Goal: Task Accomplishment & Management: Complete application form

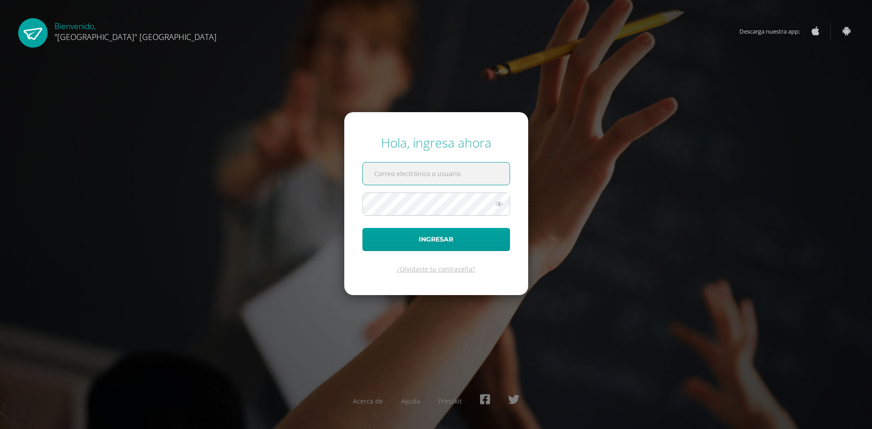
click at [392, 177] on input "text" at bounding box center [436, 174] width 147 height 22
type input "jessica@lasallechiquimula.edu.gt"
click at [362, 228] on button "Ingresar" at bounding box center [436, 239] width 148 height 23
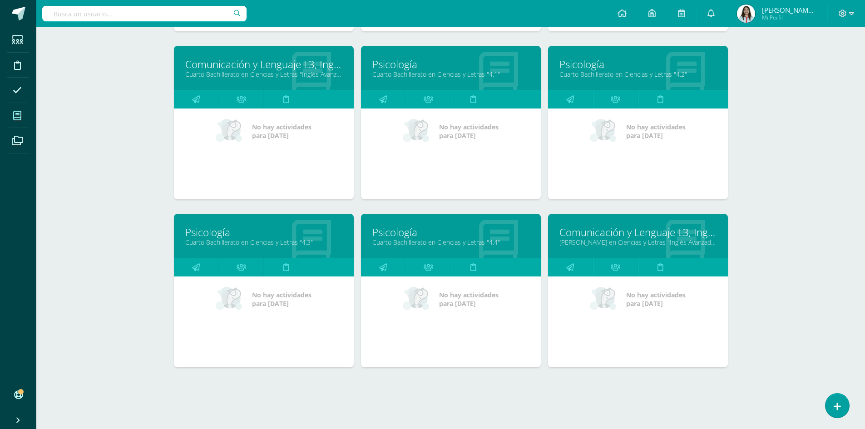
scroll to position [301, 0]
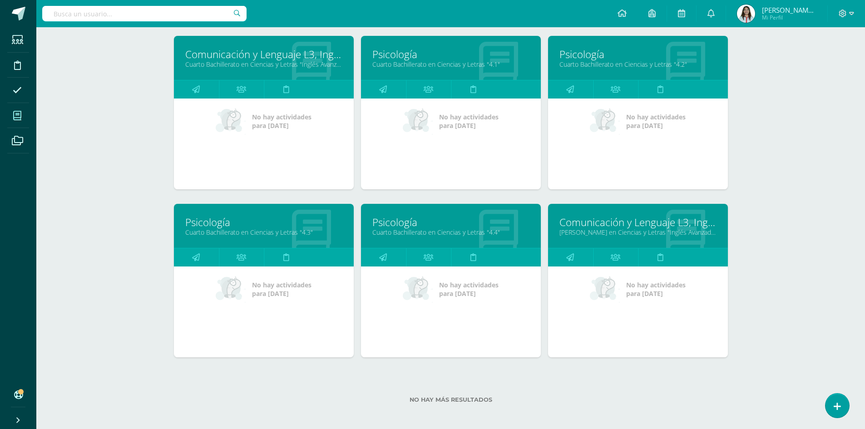
click at [208, 223] on link "Psicología" at bounding box center [263, 222] width 157 height 14
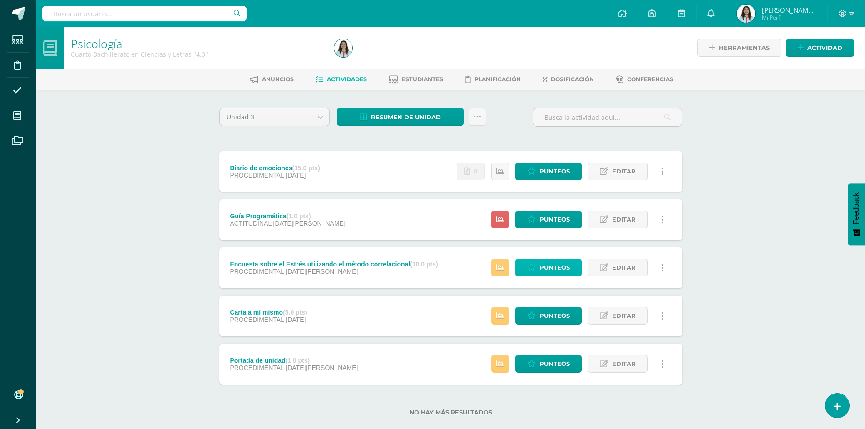
click at [555, 271] on span "Punteos" at bounding box center [555, 267] width 30 height 17
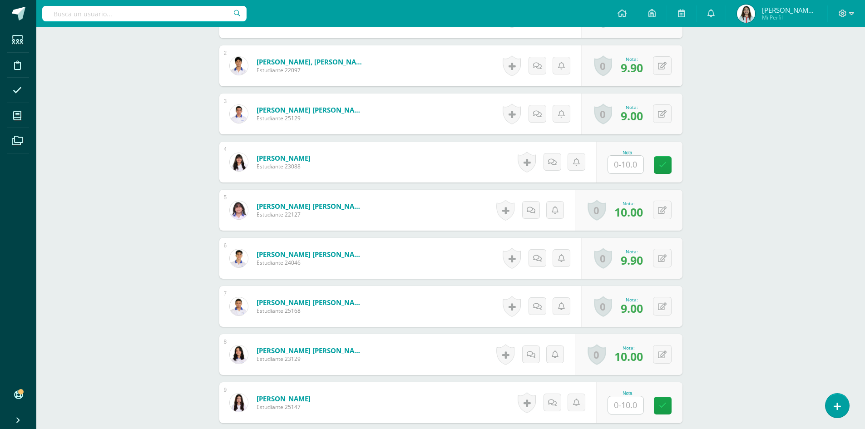
scroll to position [365, 0]
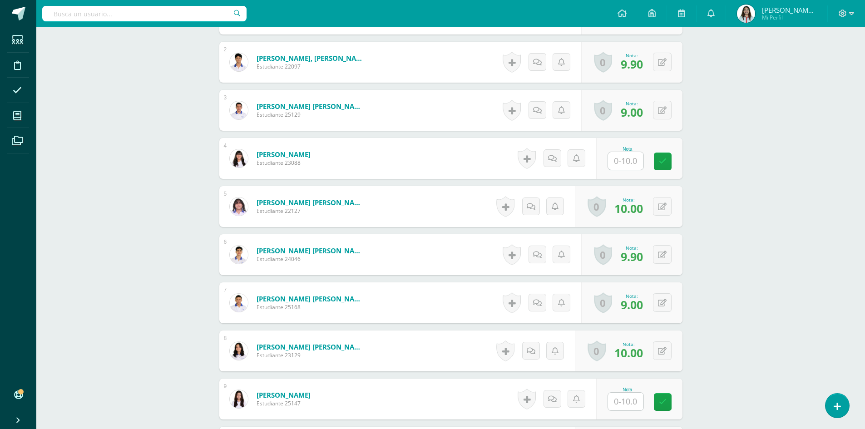
click at [629, 158] on input "text" at bounding box center [625, 161] width 35 height 18
type input "8.5"
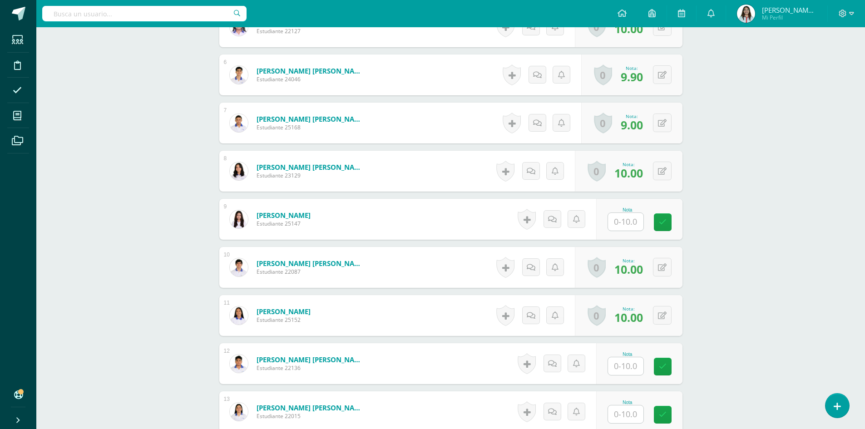
scroll to position [547, 0]
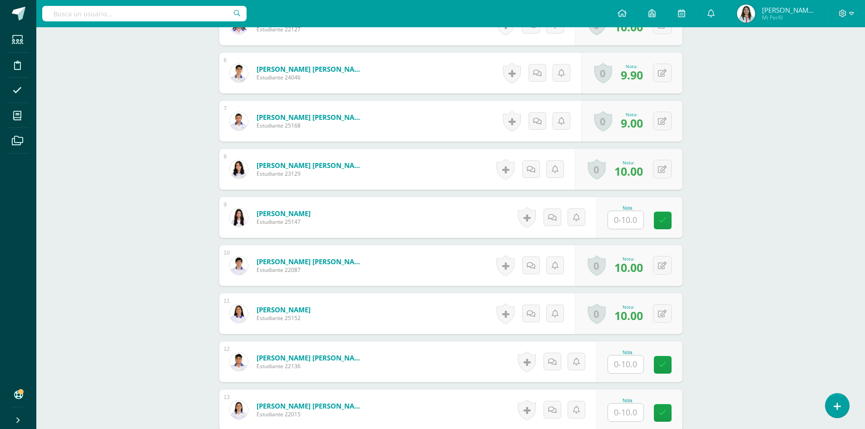
click at [634, 218] on input "text" at bounding box center [625, 220] width 35 height 18
type input "8.5"
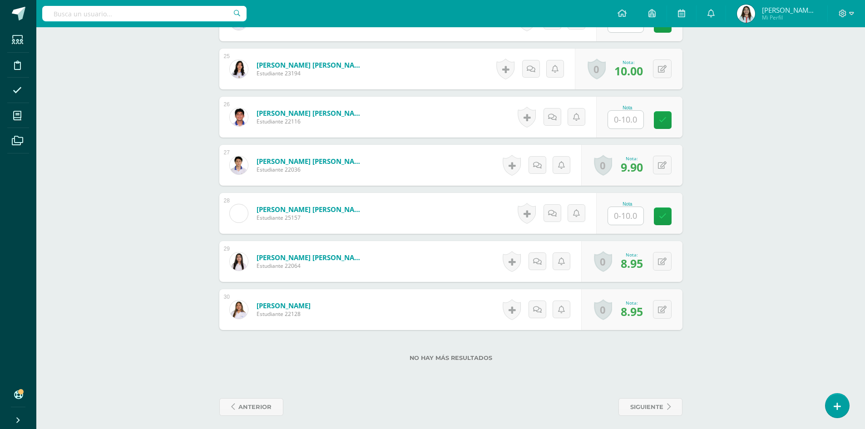
scroll to position [1470, 0]
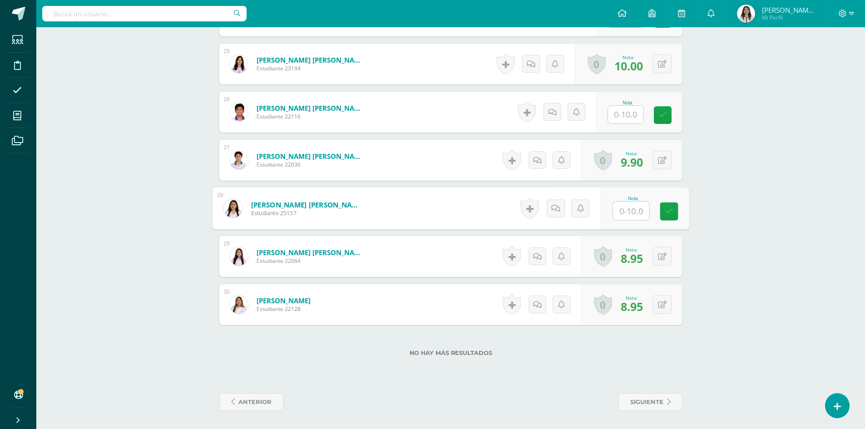
click at [635, 212] on input "text" at bounding box center [631, 211] width 36 height 18
type input "8.5"
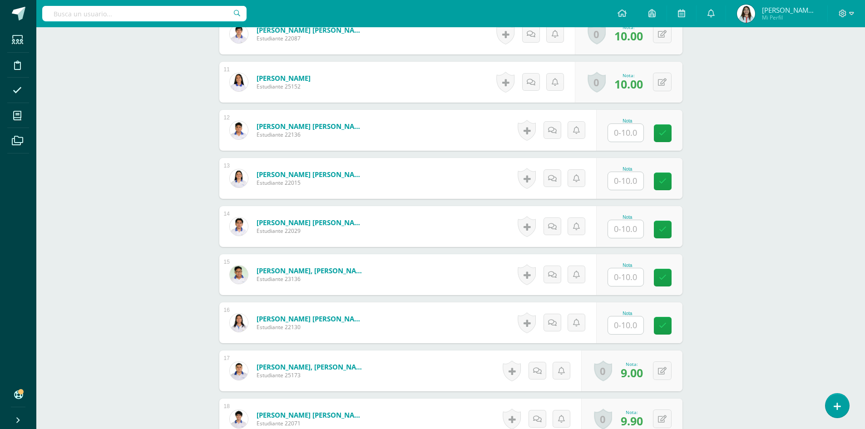
scroll to position [789, 0]
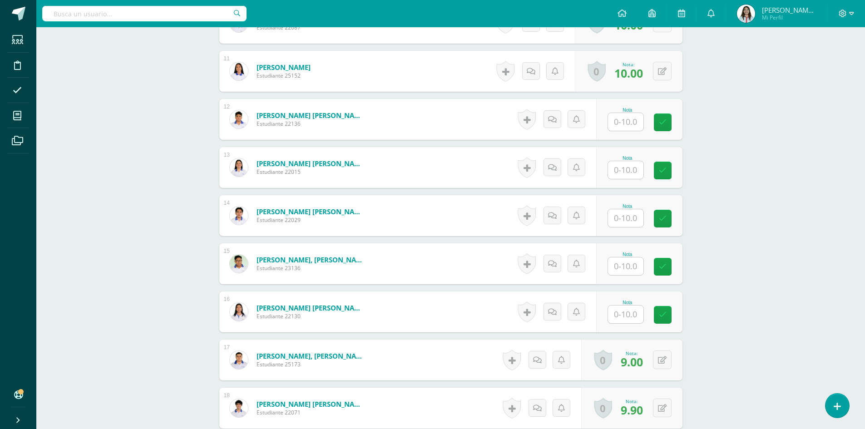
click at [624, 317] on input "text" at bounding box center [625, 315] width 35 height 18
type input "8.5"
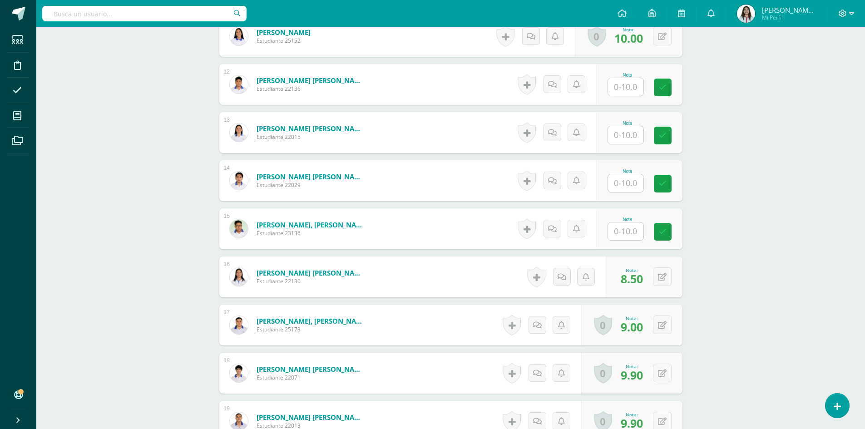
scroll to position [835, 0]
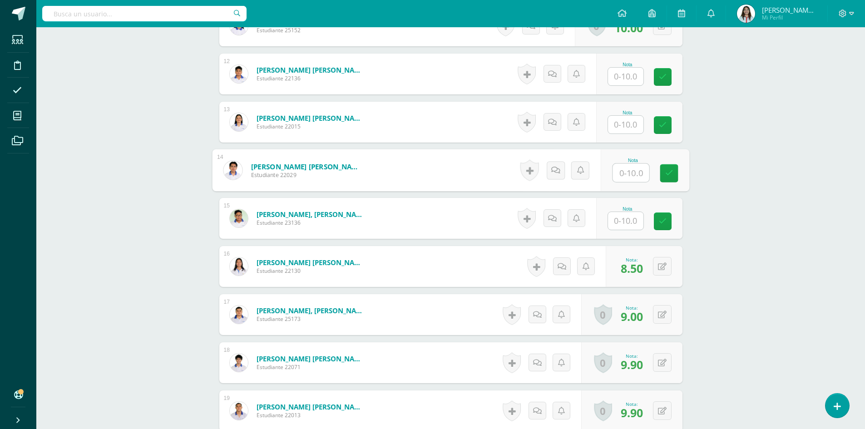
click at [637, 178] on input "text" at bounding box center [631, 173] width 36 height 18
type input "9"
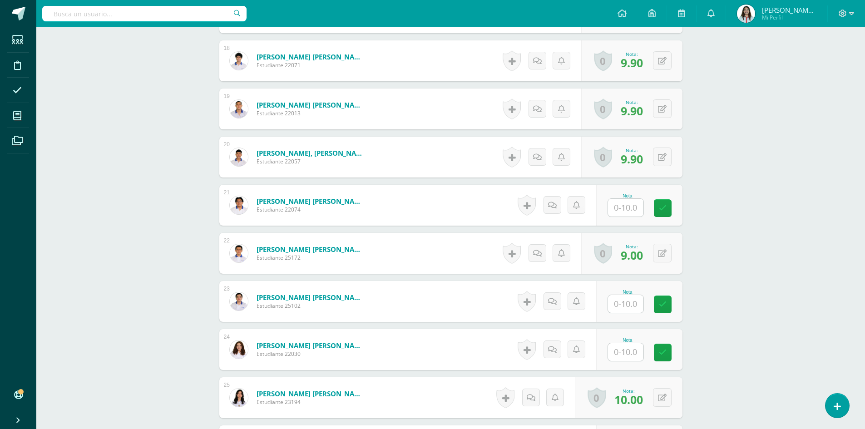
scroll to position [1153, 0]
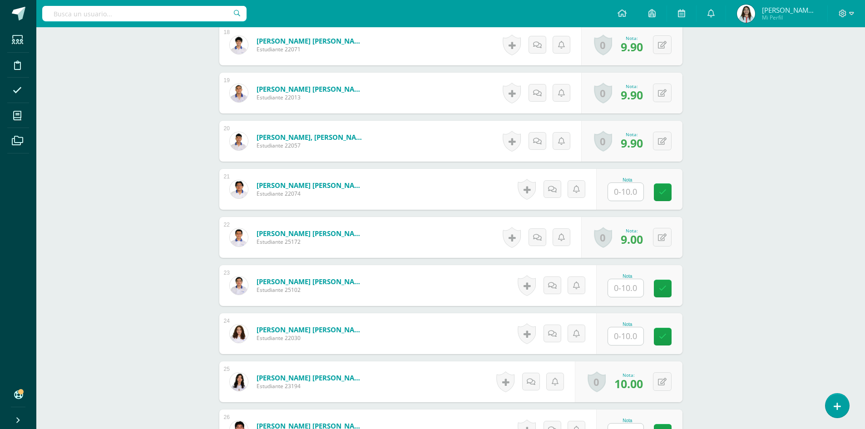
click at [620, 334] on input "text" at bounding box center [625, 336] width 35 height 18
type input "9"
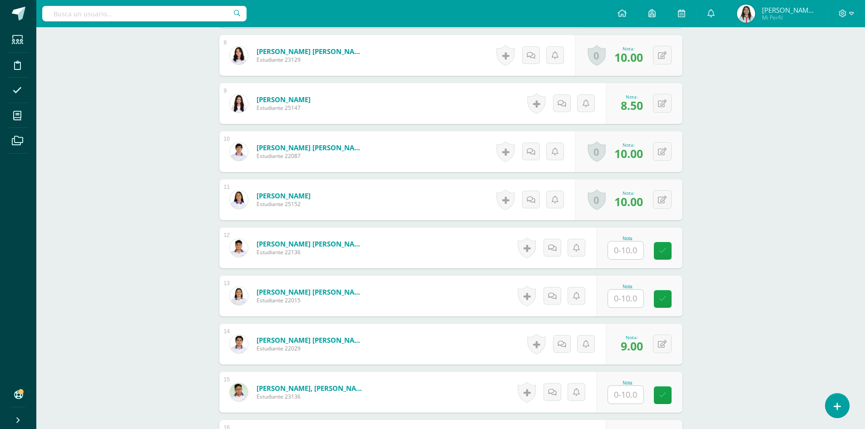
scroll to position [698, 0]
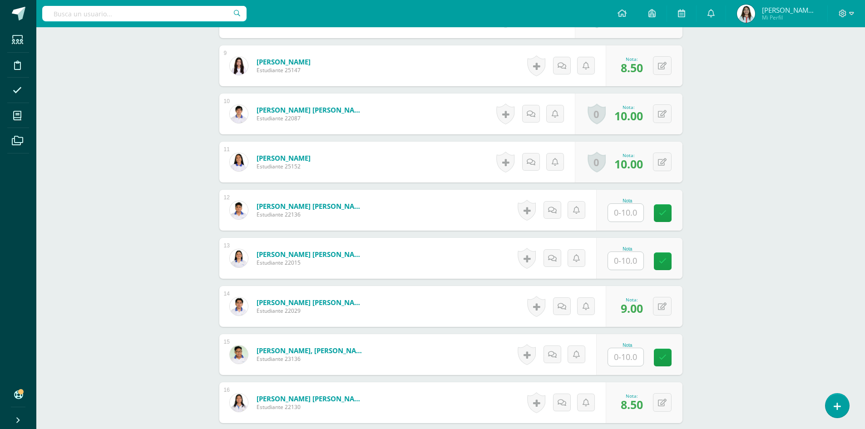
click at [631, 214] on input "text" at bounding box center [625, 213] width 35 height 18
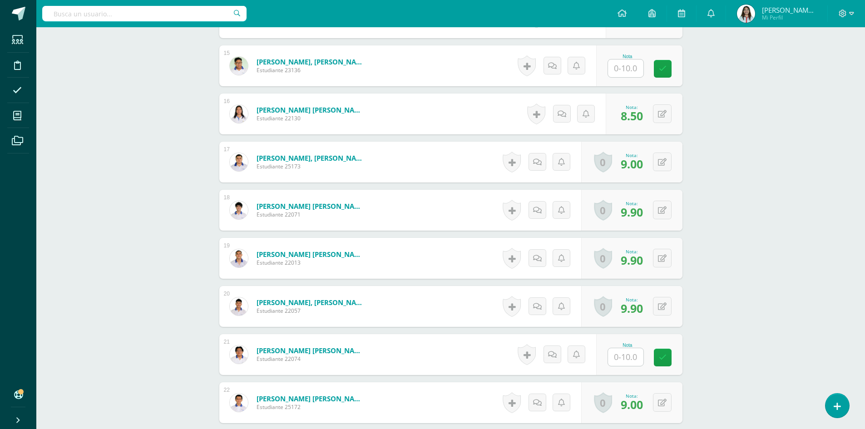
scroll to position [971, 0]
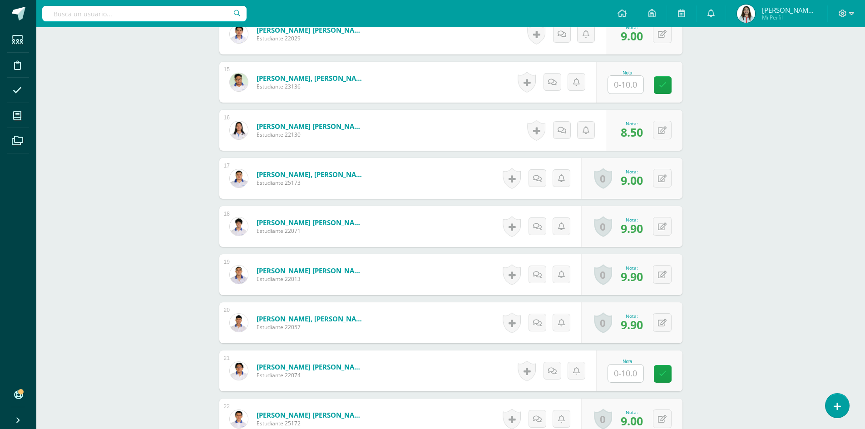
type input "10"
click at [624, 92] on input "text" at bounding box center [631, 85] width 36 height 18
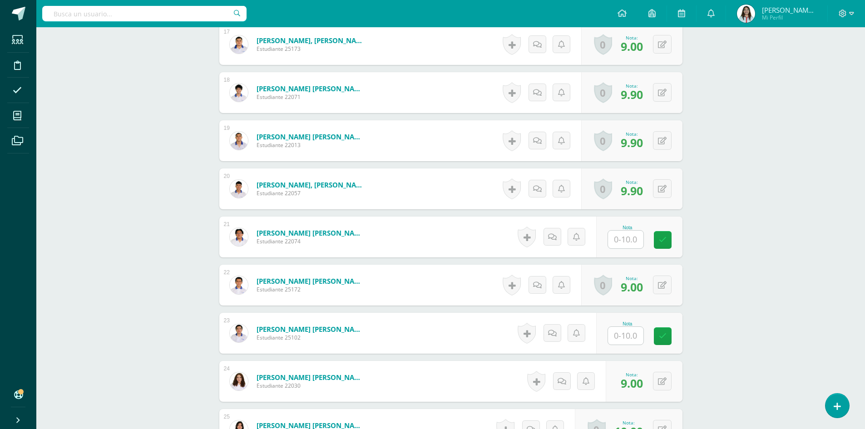
scroll to position [1107, 0]
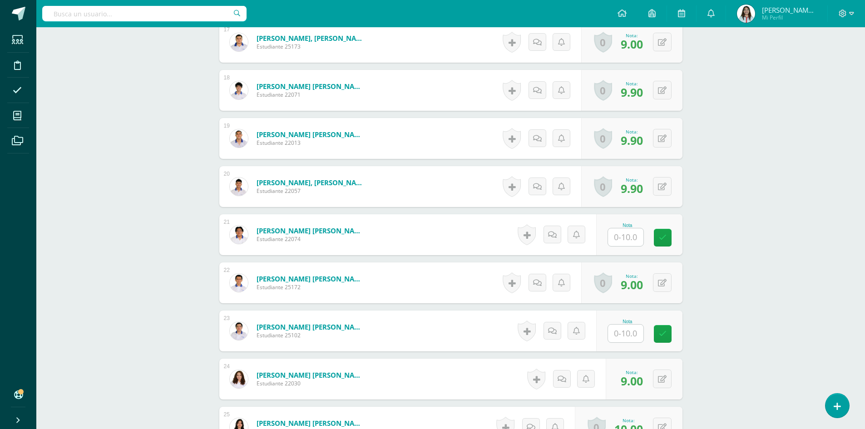
type input "10"
click at [624, 233] on input "text" at bounding box center [631, 237] width 36 height 18
type input "10"
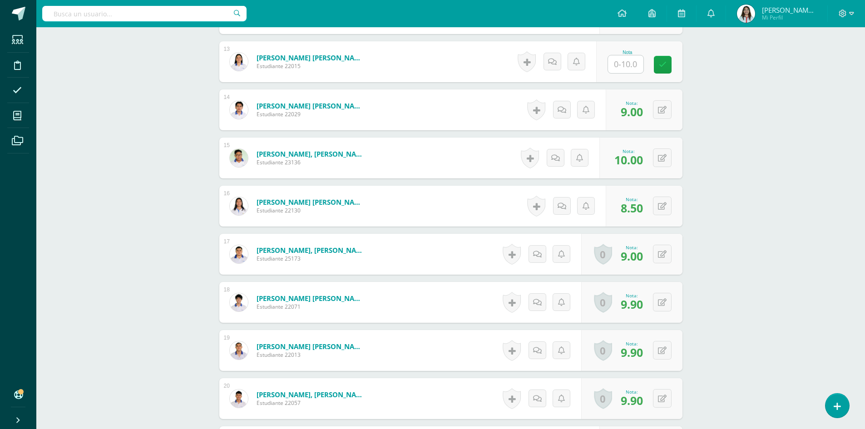
scroll to position [698, 0]
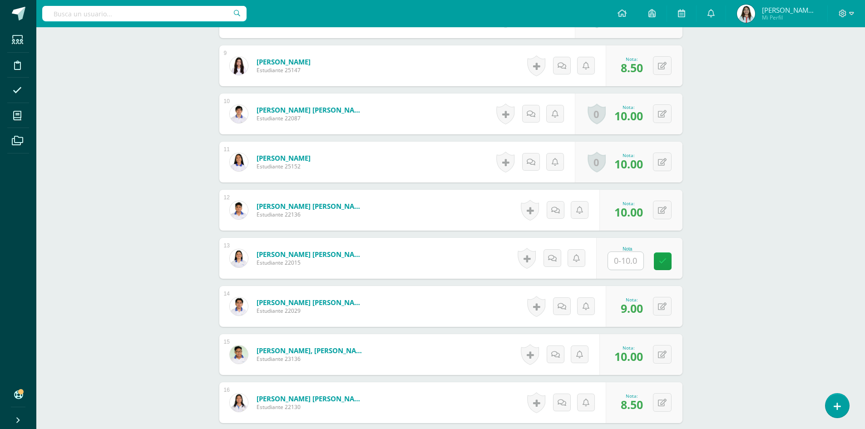
click at [636, 258] on input "text" at bounding box center [625, 261] width 35 height 18
type input "10"
click at [738, 266] on div "Psicología Cuarto Bachillerato en Ciencias y Letras "4.3" Herramientas Detalle …" at bounding box center [450, 265] width 829 height 1872
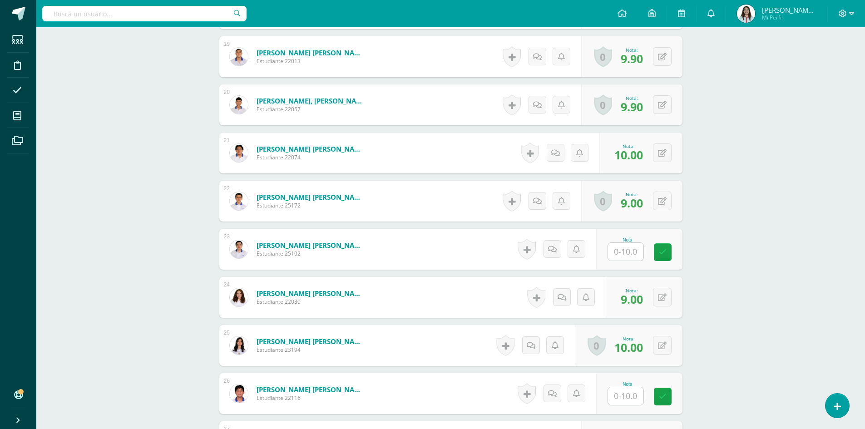
scroll to position [1198, 0]
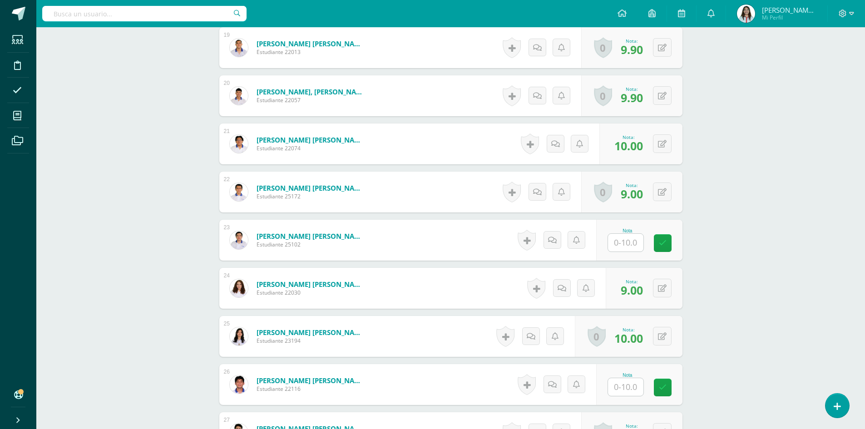
click at [631, 247] on input "text" at bounding box center [625, 243] width 35 height 18
type input "1"
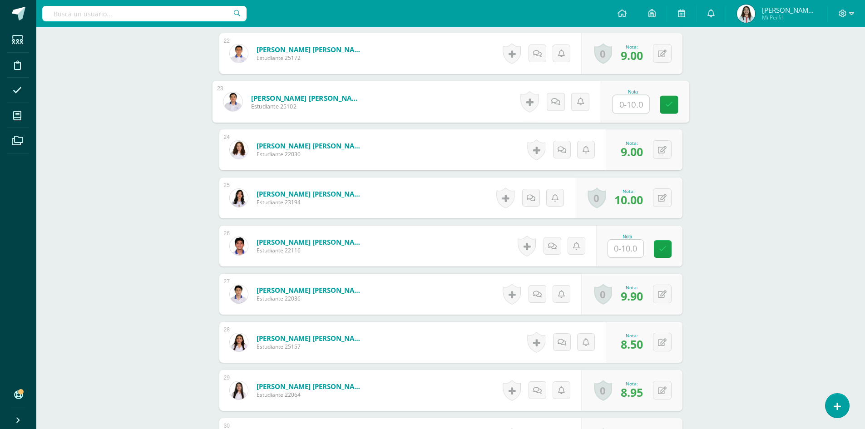
scroll to position [1380, 0]
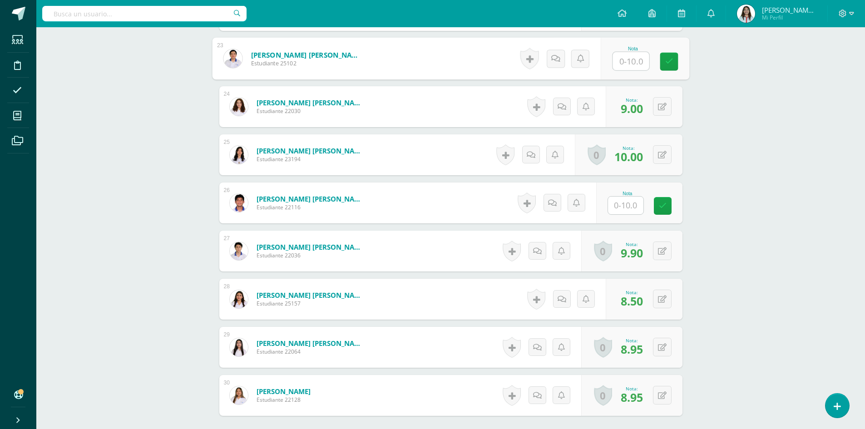
click at [629, 214] on input "text" at bounding box center [625, 206] width 35 height 18
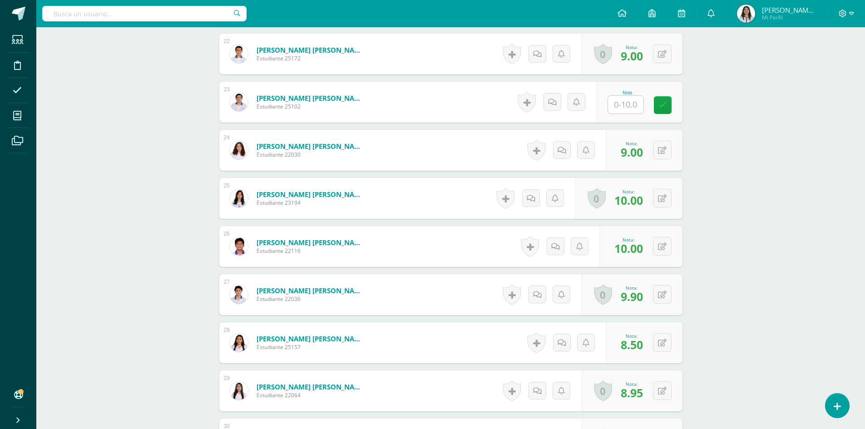
scroll to position [1362, 0]
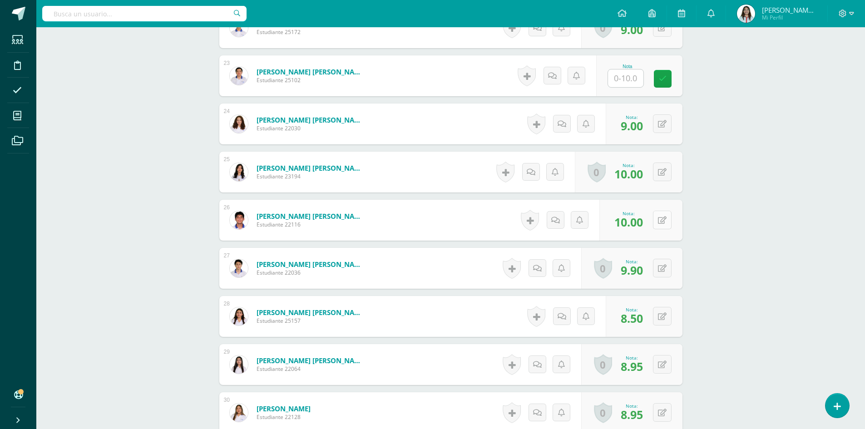
click at [666, 222] on button at bounding box center [662, 220] width 19 height 19
type input "8.95"
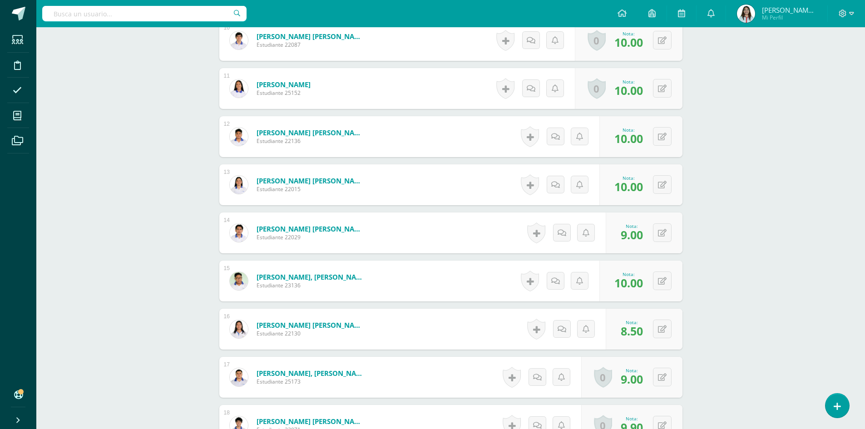
scroll to position [727, 0]
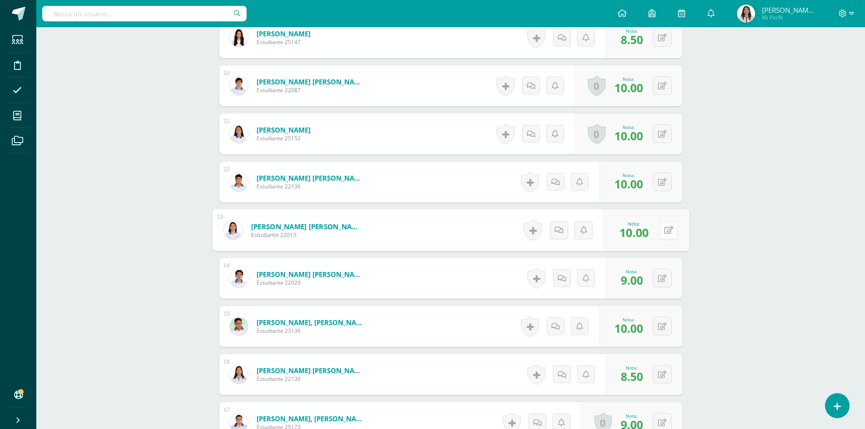
click at [664, 231] on icon at bounding box center [668, 230] width 9 height 8
type input "8.95"
click at [795, 218] on div "Psicología Cuarto Bachillerato en Ciencias y Letras "4.3" Herramientas Detalle …" at bounding box center [450, 237] width 829 height 1872
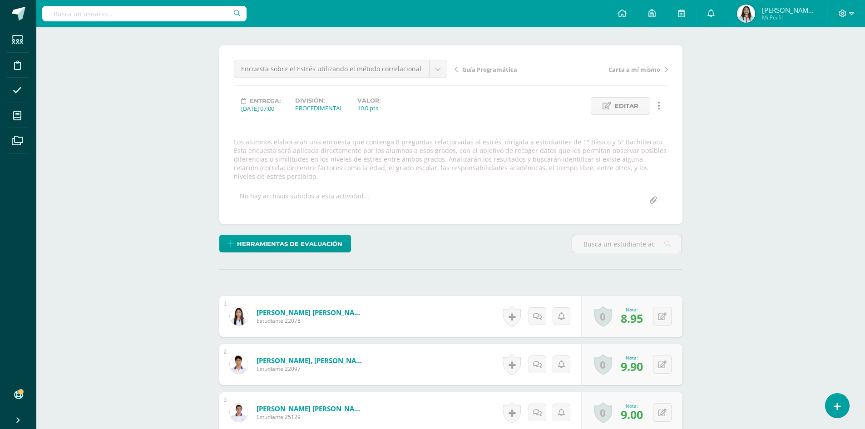
scroll to position [0, 0]
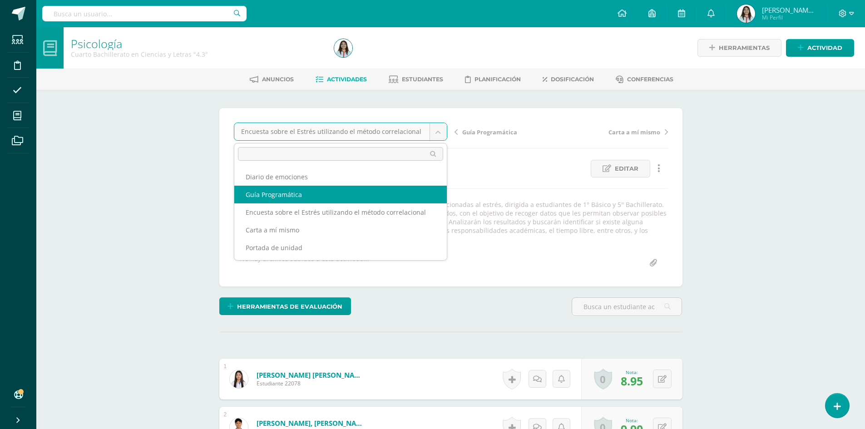
select select "/dashboard/teacher/grade-activity/41833/"
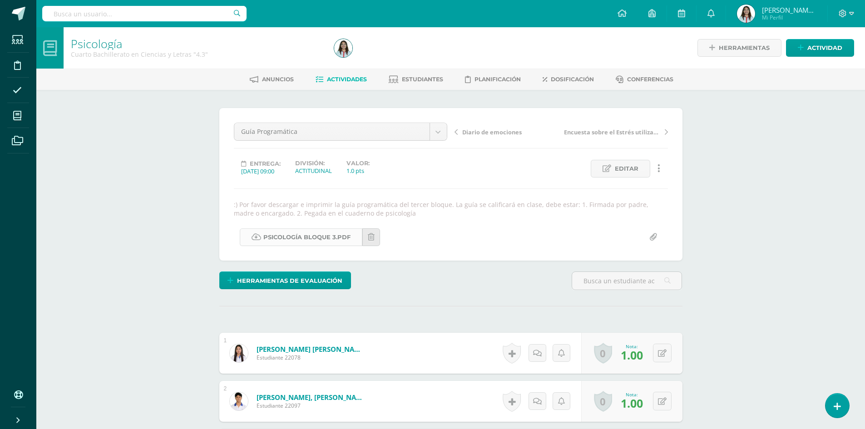
click at [301, 239] on link "Psicología Bloque 3.pdf" at bounding box center [301, 237] width 123 height 18
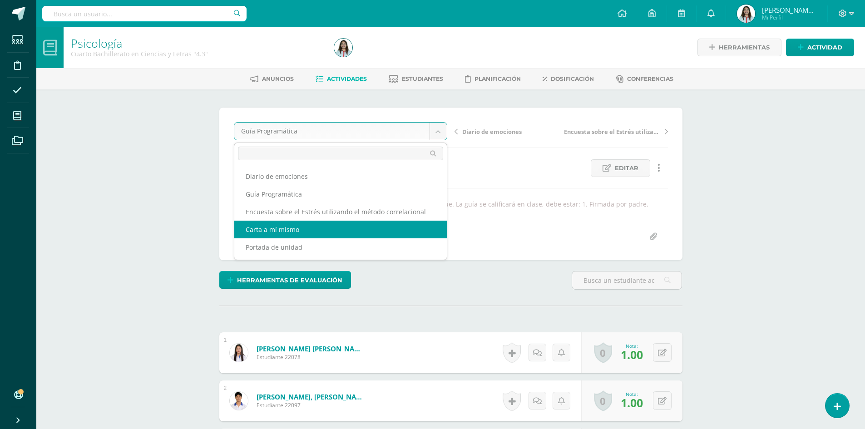
scroll to position [1, 0]
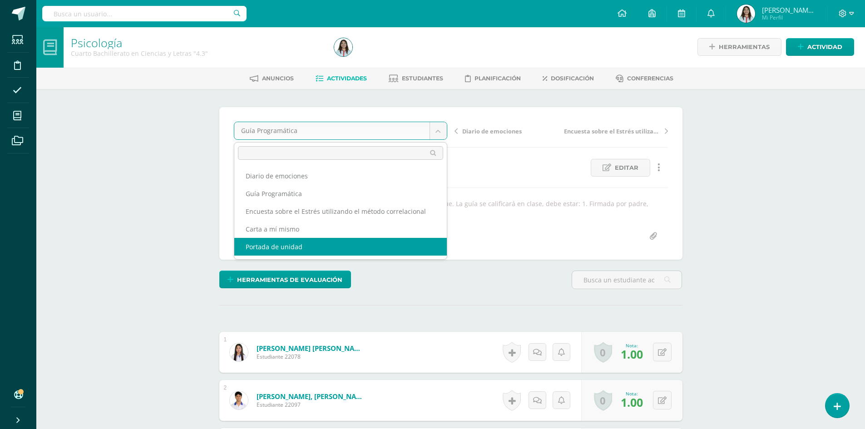
select select "/dashboard/teacher/grade-activity/42047/"
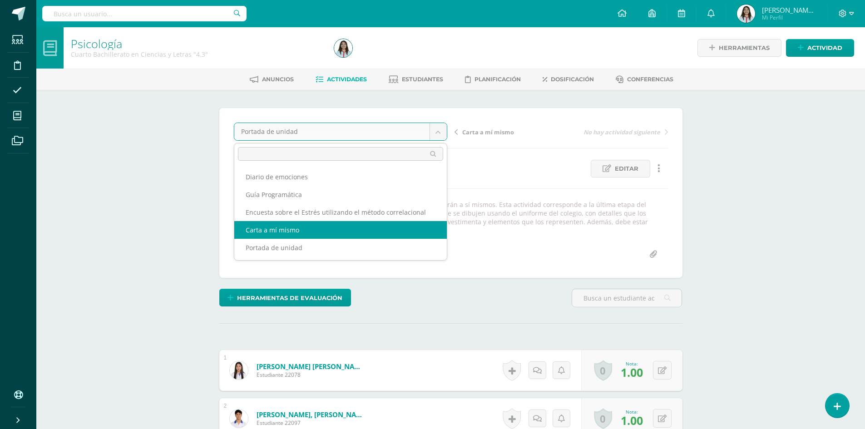
select select "/dashboard/teacher/grade-activity/42048/"
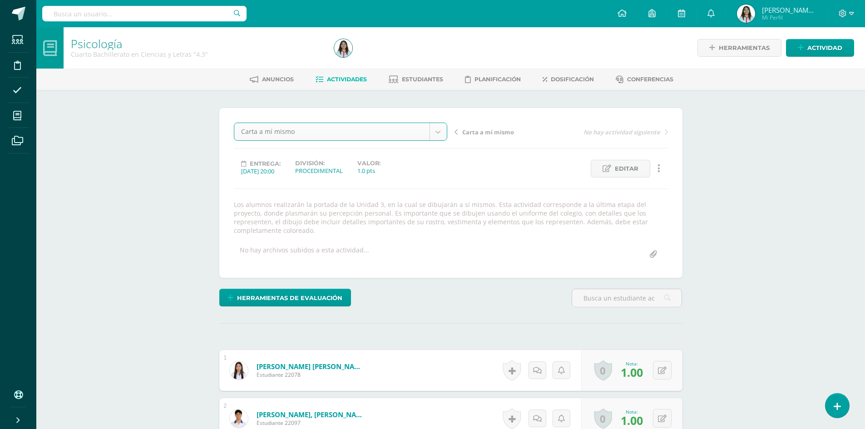
scroll to position [0, 0]
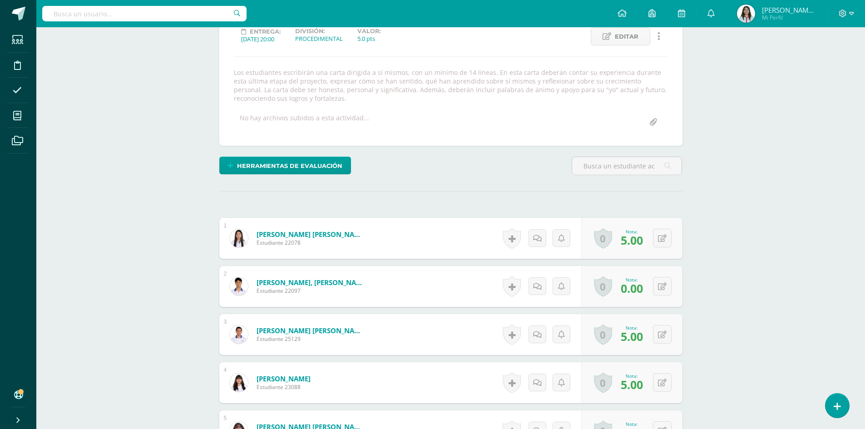
scroll to position [272, 0]
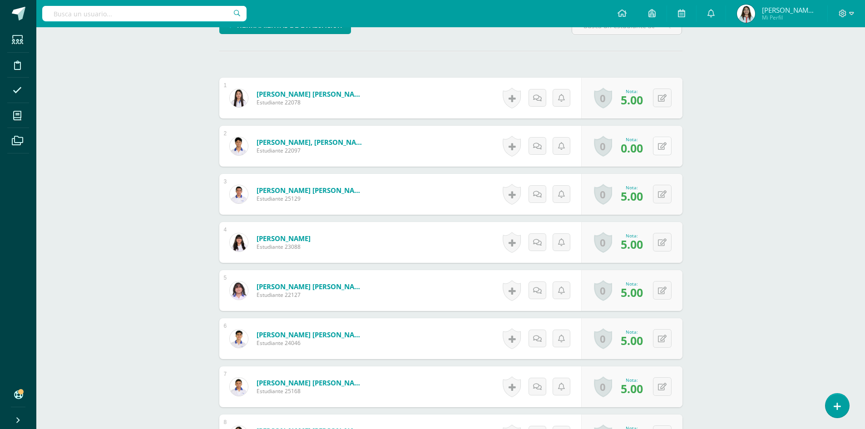
click at [661, 148] on button at bounding box center [662, 146] width 19 height 19
type input "5"
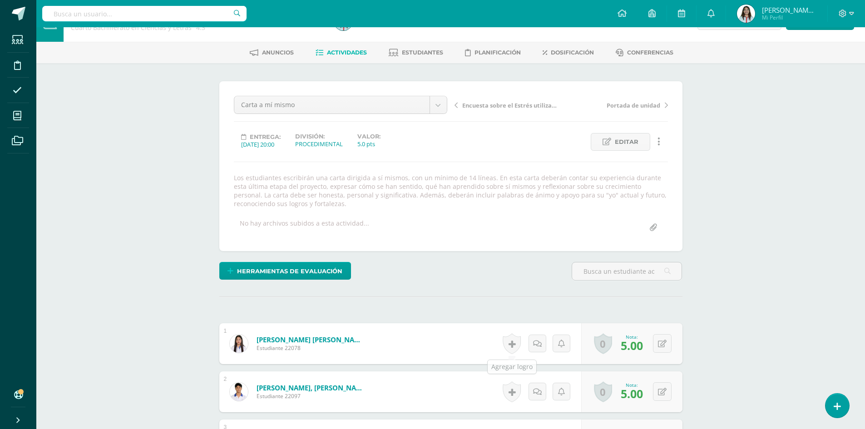
scroll to position [0, 0]
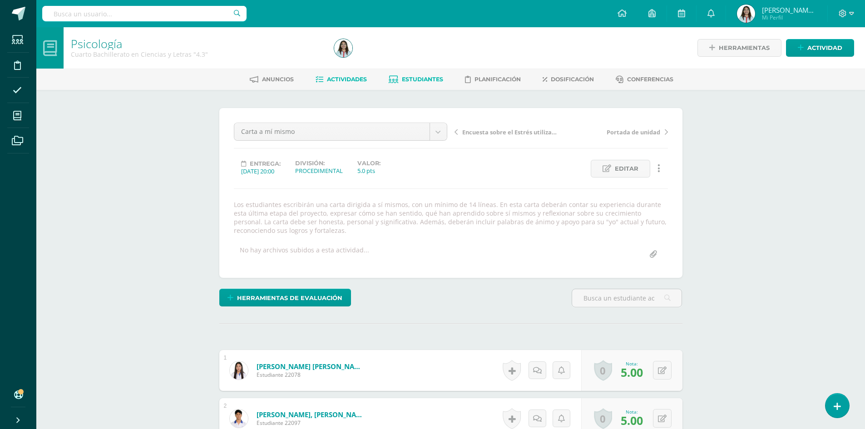
click at [420, 80] on span "Estudiantes" at bounding box center [422, 79] width 41 height 7
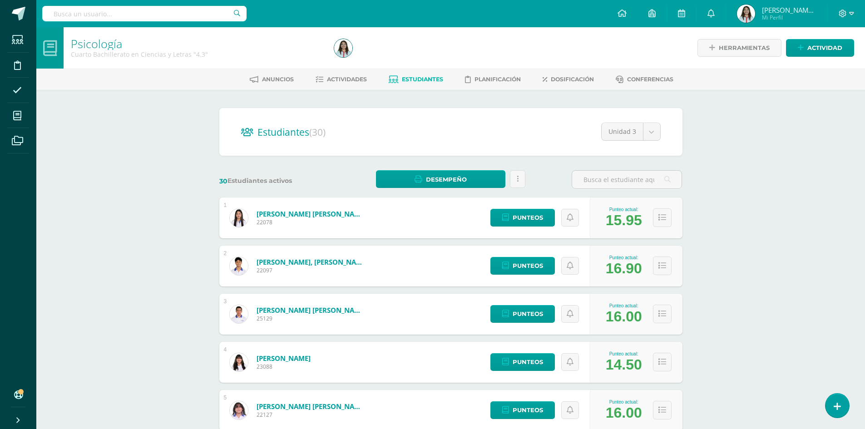
click at [847, 10] on span at bounding box center [846, 14] width 15 height 10
click at [823, 62] on span "Cerrar sesión" at bounding box center [823, 62] width 41 height 9
